Goal: Task Accomplishment & Management: Check status

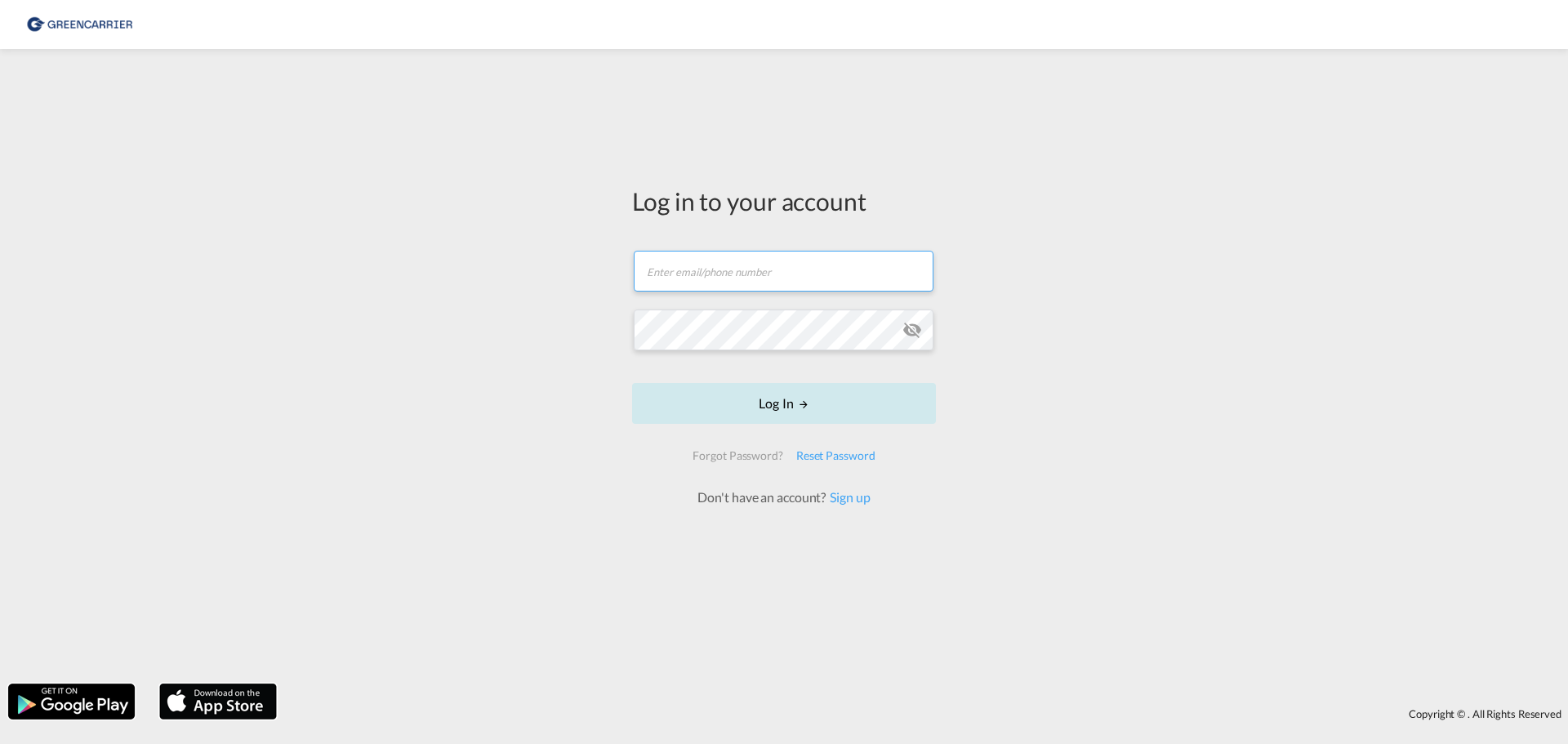
type input "[PERSON_NAME][EMAIL_ADDRESS][DOMAIN_NAME]"
click at [841, 401] on button "Log In" at bounding box center [784, 402] width 304 height 41
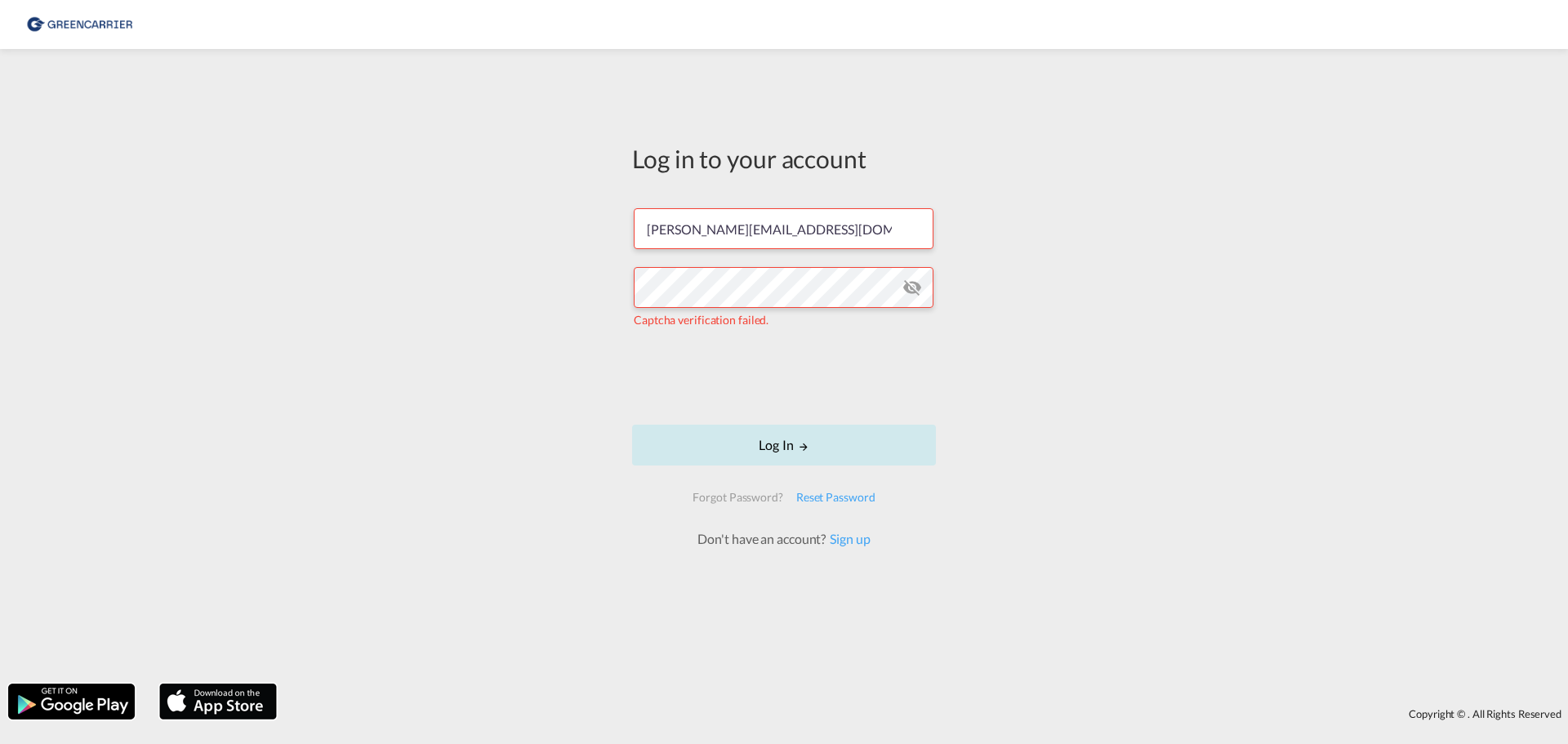
click at [830, 441] on button "Log In" at bounding box center [784, 444] width 304 height 41
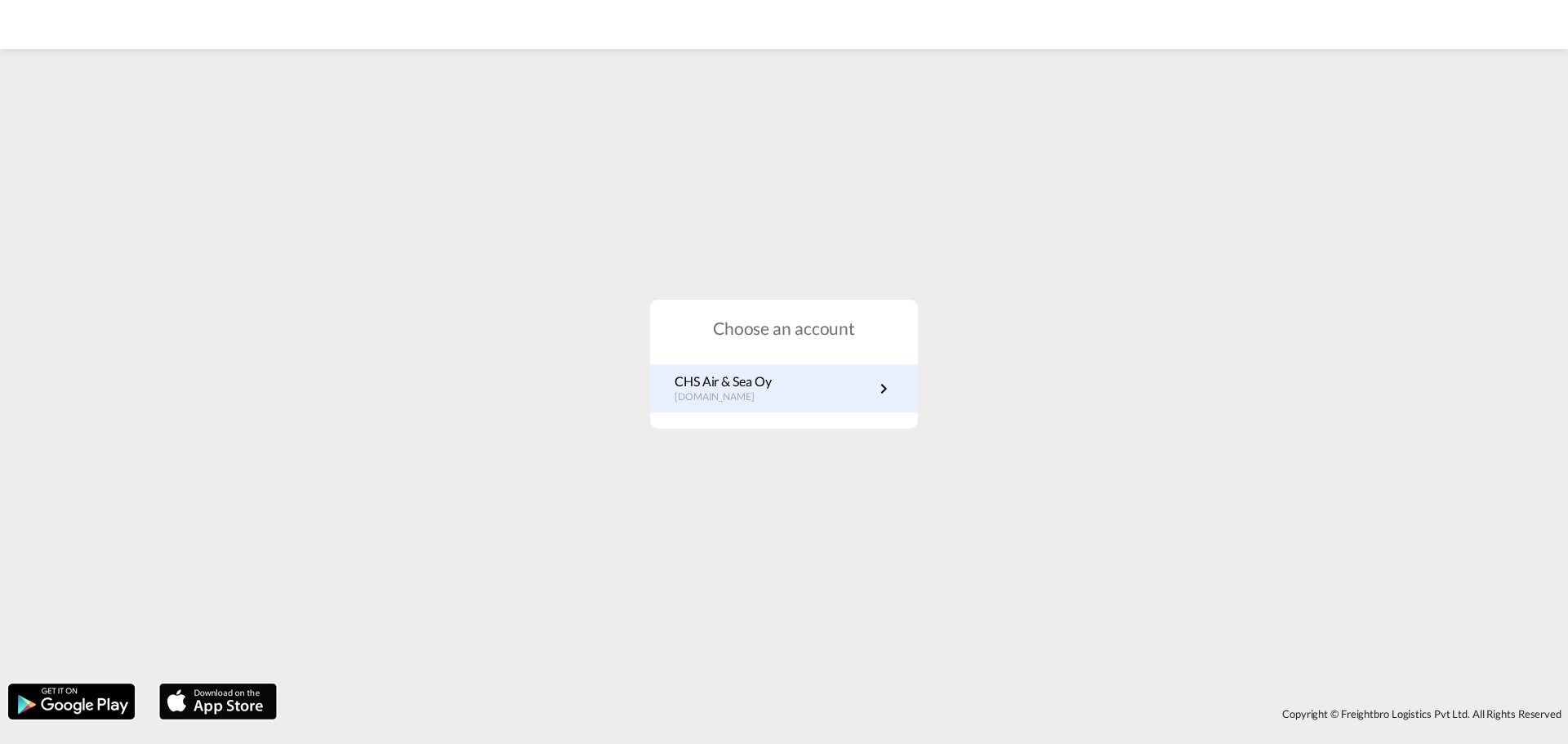
click at [771, 378] on p "CHS Air & Sea Oy" at bounding box center [723, 381] width 97 height 18
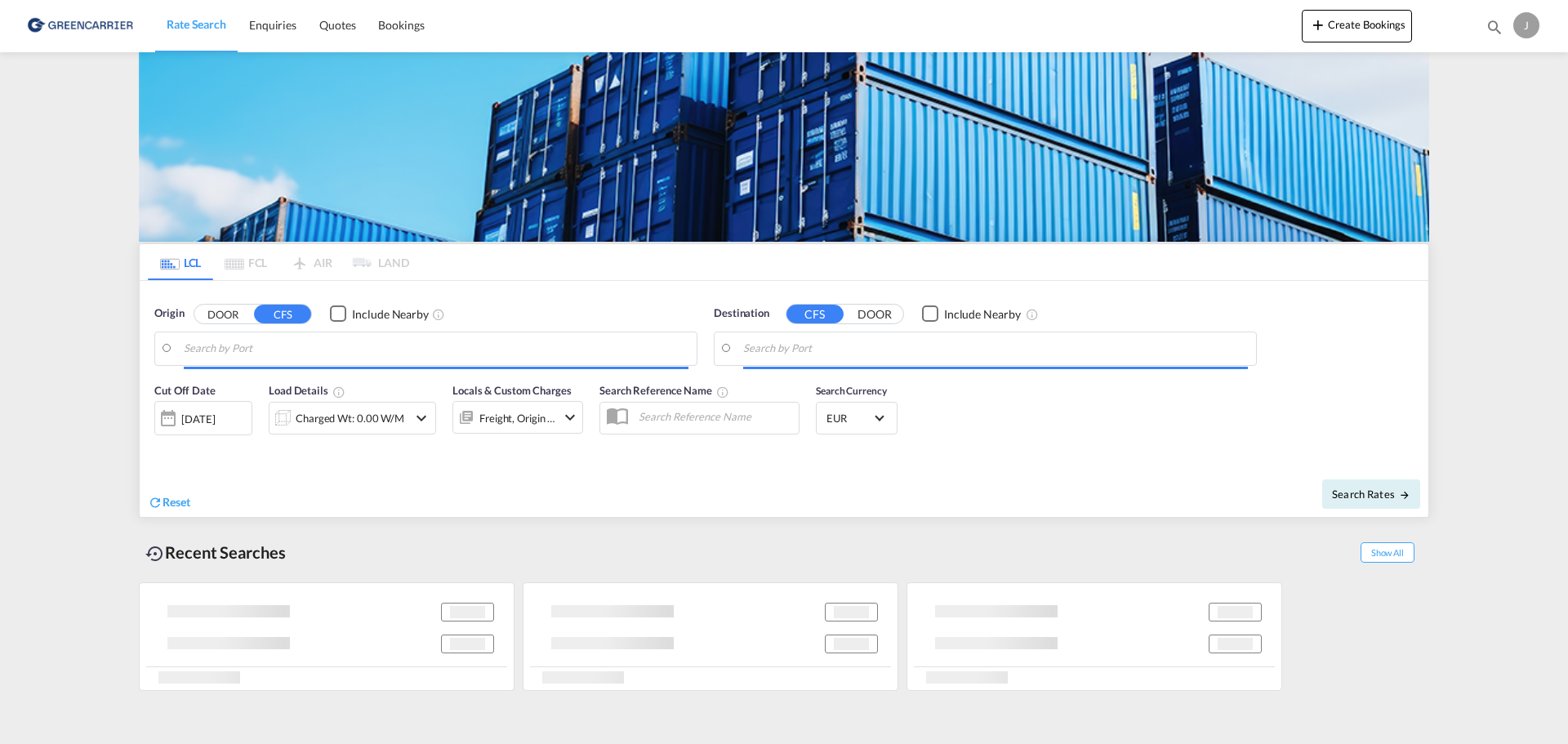
type input "[GEOGRAPHIC_DATA], [GEOGRAPHIC_DATA]"
type input "Bintulu, [GEOGRAPHIC_DATA], MYBTU"
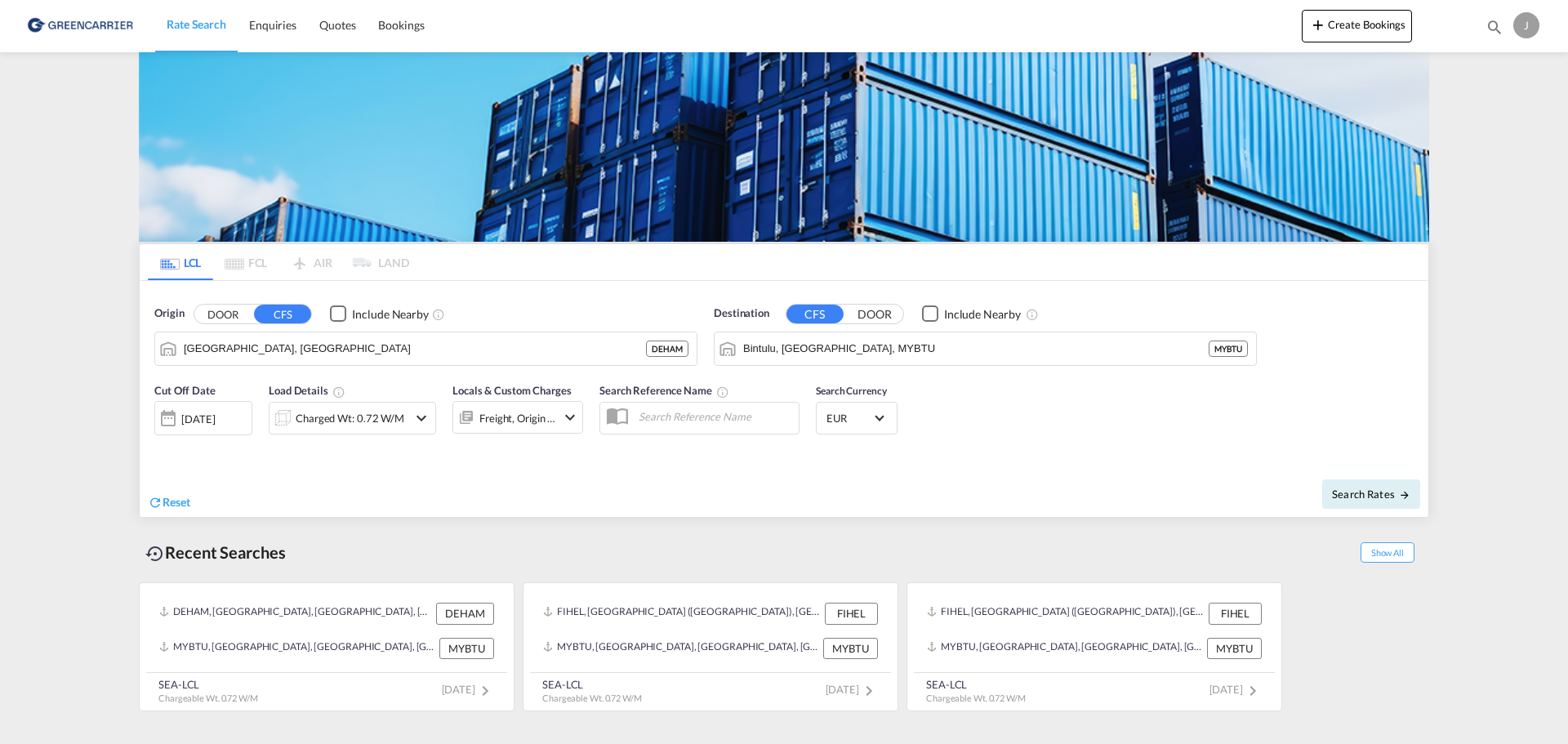
click at [63, 364] on md-content "Rate Search Enquiries Quotes Bookings Create Bookings Bookings Quotes Enquiries…" at bounding box center [784, 372] width 1568 height 744
click at [55, 205] on md-content "Rate Search Enquiries Quotes Bookings Create Bookings Bookings Quotes Enquiries…" at bounding box center [784, 372] width 1568 height 744
click at [45, 414] on md-content "Rate Search Enquiries Quotes Bookings Create Bookings Bookings Quotes Enquiries…" at bounding box center [784, 372] width 1568 height 744
click at [87, 330] on md-content "Rate Search Enquiries Quotes Bookings Create Bookings Bookings Quotes Enquiries…" at bounding box center [784, 372] width 1568 height 744
click at [401, 28] on span "Bookings" at bounding box center [401, 25] width 46 height 14
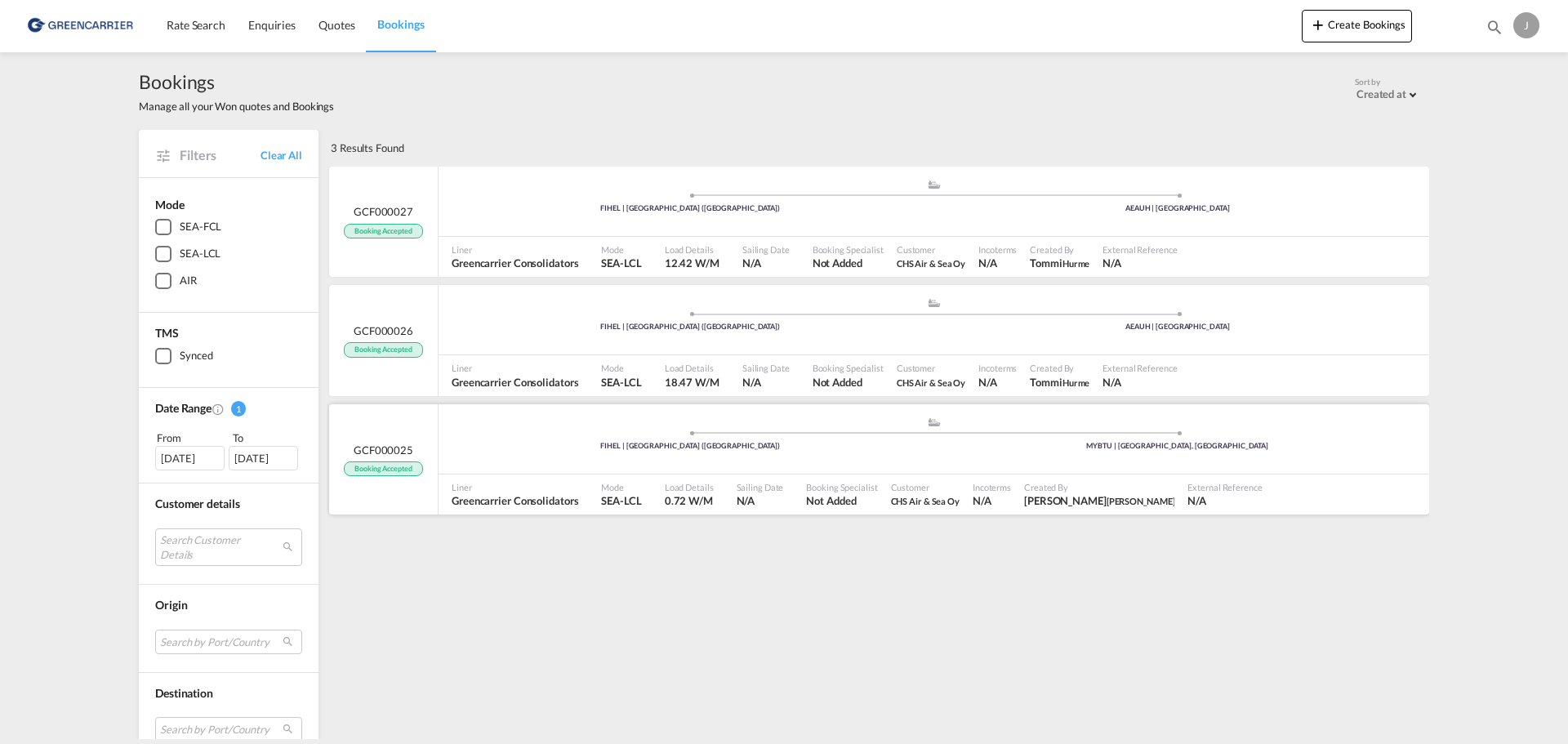
click at [503, 436] on ul ".a{fill:#aaa8ad;} .a{fill:#aaa8ad;} FIHEL | Helsingfors (Helsinki) MYBTU | Bint…" at bounding box center [934, 437] width 974 height 9
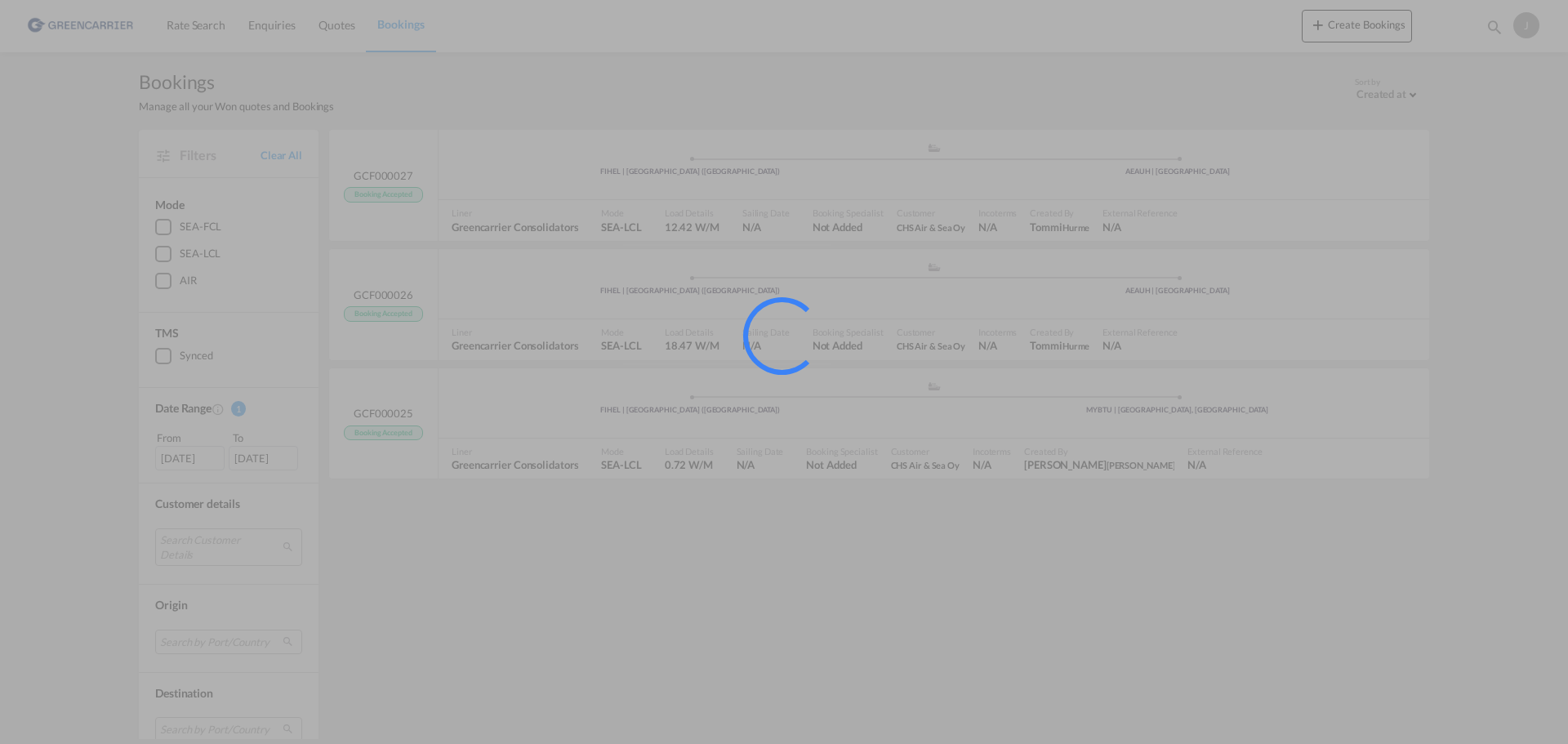
click at [61, 456] on div at bounding box center [784, 372] width 1568 height 744
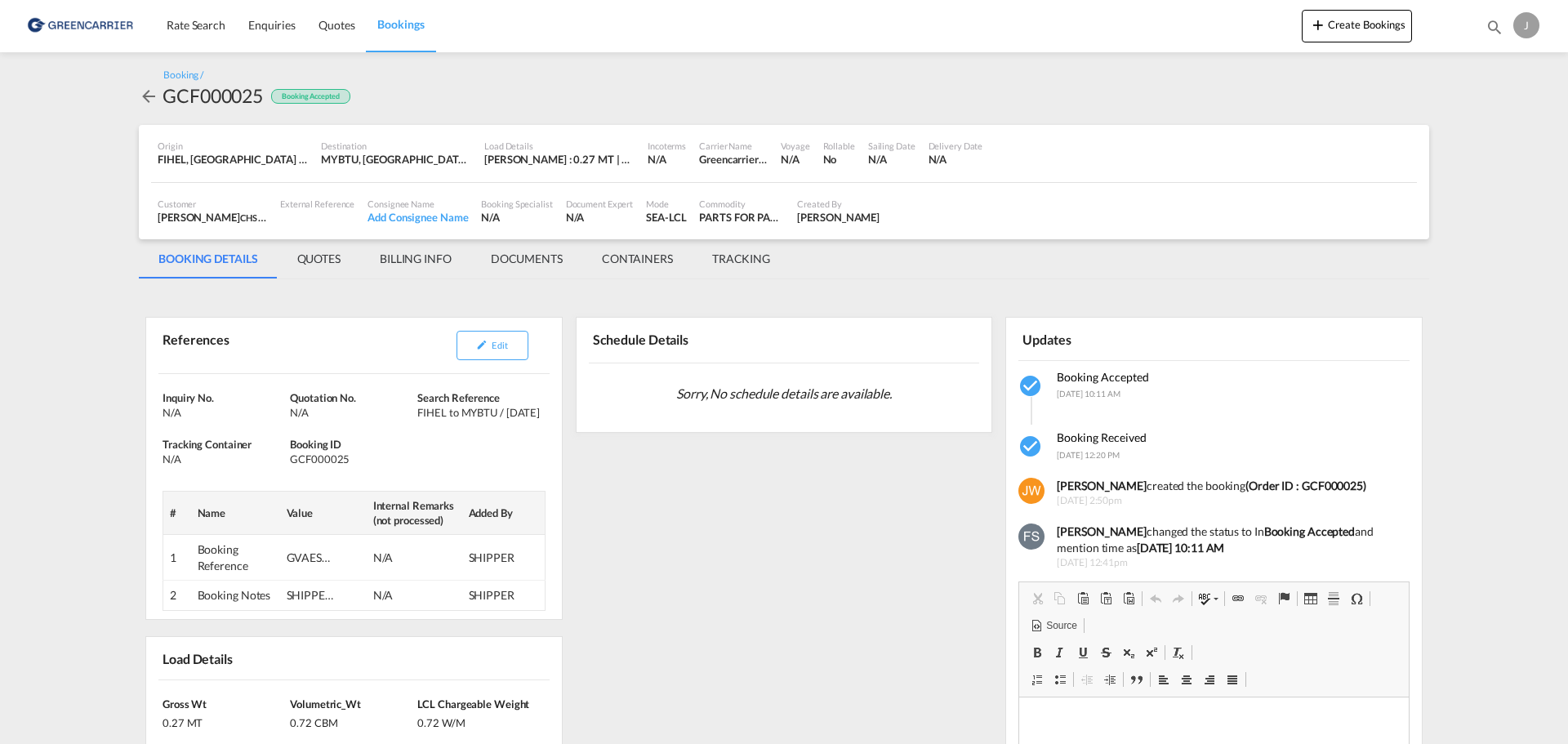
click at [61, 456] on md-content "Rate Search Enquiries Quotes Bookings Create Bookings Bookings Quotes Enquiries…" at bounding box center [784, 372] width 1568 height 744
click at [769, 259] on md-tab-item "TRACKING" at bounding box center [740, 258] width 97 height 39
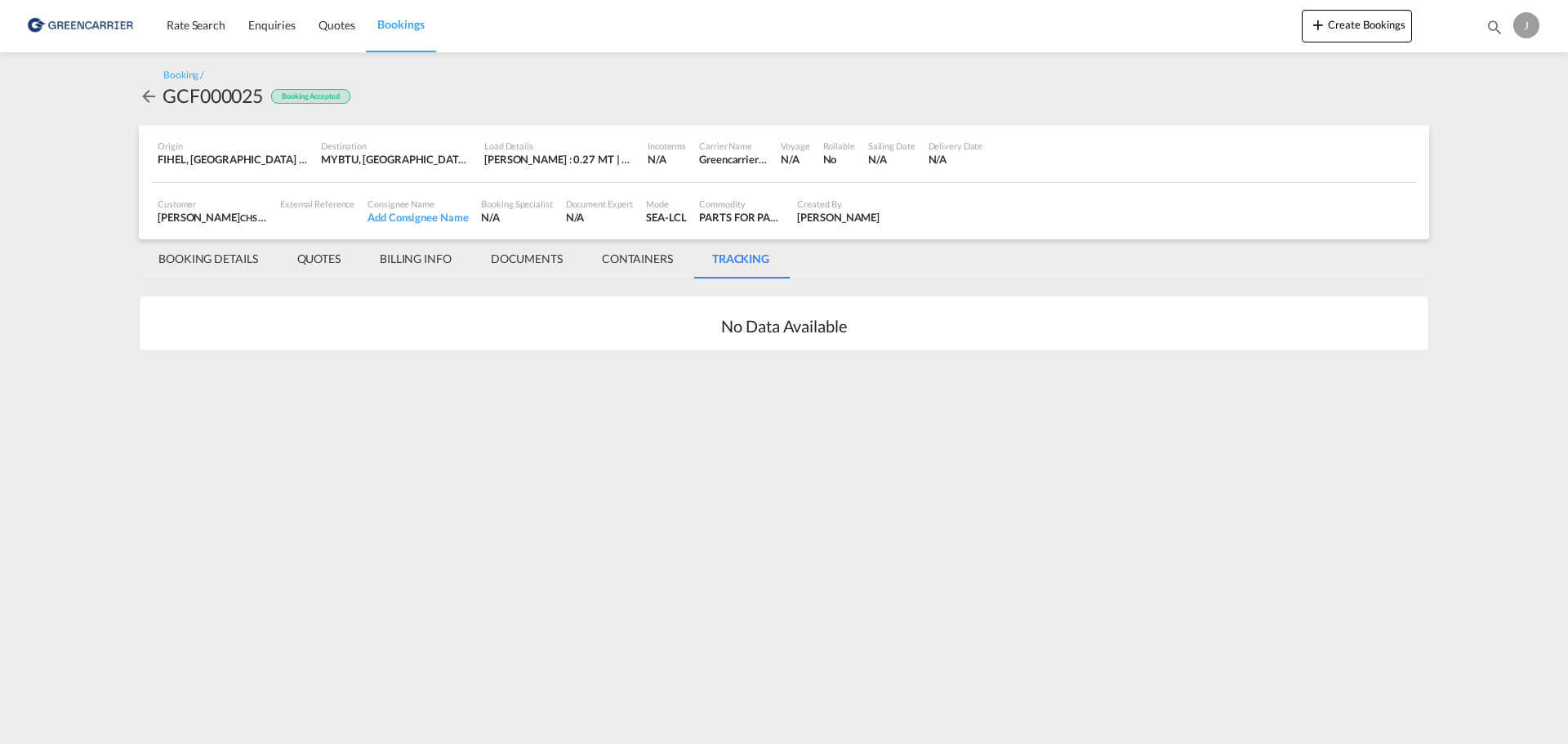
click at [737, 325] on h2 "No Data Available" at bounding box center [784, 326] width 125 height 23
click at [20, 359] on md-content "Rate Search Enquiries Quotes Bookings Create Bookings Bookings Quotes Enquiries…" at bounding box center [784, 372] width 1568 height 744
